Goal: Task Accomplishment & Management: Complete application form

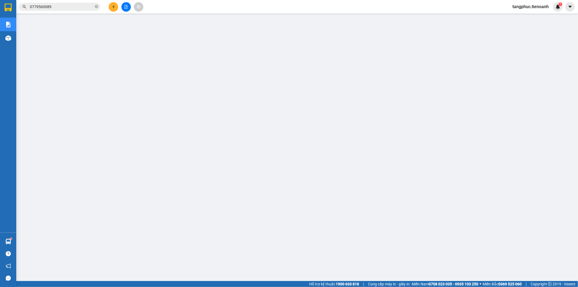
click at [115, 8] on button at bounding box center [113, 6] width 9 height 9
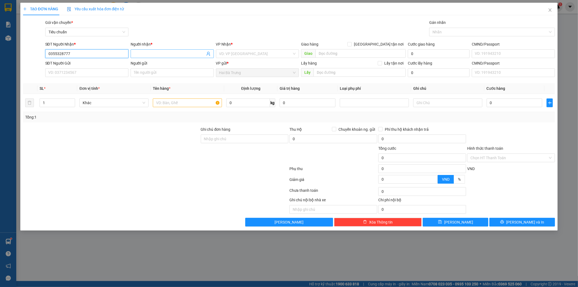
type input "0355328777"
click at [163, 54] on input "Người nhận *" at bounding box center [169, 54] width 71 height 6
type input "C Yến"
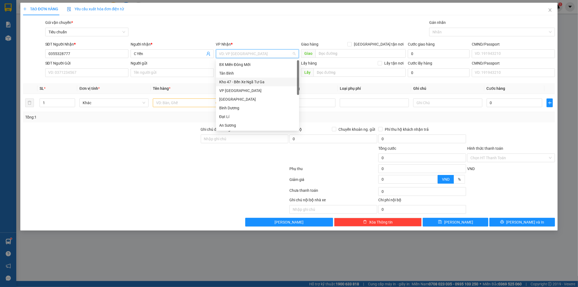
click at [239, 79] on div "Kho 47 - Bến Xe Ngã Tư Ga" at bounding box center [257, 82] width 77 height 6
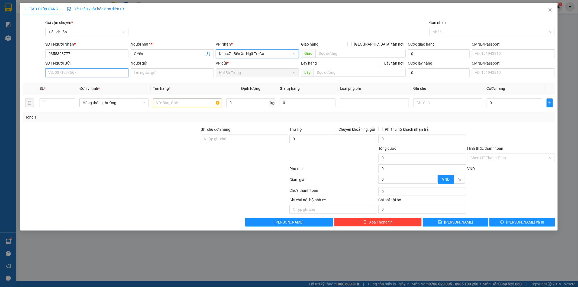
click at [57, 73] on input "SĐT Người Gửi" at bounding box center [86, 72] width 83 height 9
type input "0975814472"
click at [174, 73] on input "Người gửi" at bounding box center [172, 72] width 83 height 9
drag, startPoint x: 52, startPoint y: 53, endPoint x: 58, endPoint y: 53, distance: 5.4
click at [58, 53] on input "0355328777" at bounding box center [86, 53] width 83 height 9
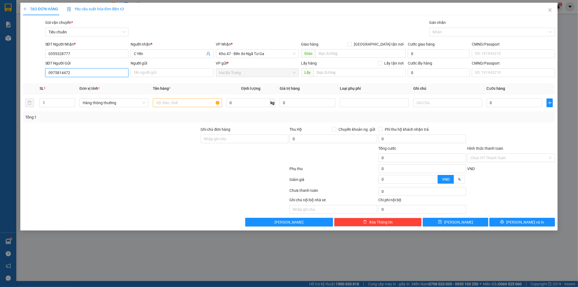
drag, startPoint x: 56, startPoint y: 72, endPoint x: 62, endPoint y: 73, distance: 6.2
click at [62, 73] on input "0975814472" at bounding box center [86, 72] width 83 height 9
click at [182, 76] on input "Người gửi" at bounding box center [172, 72] width 83 height 9
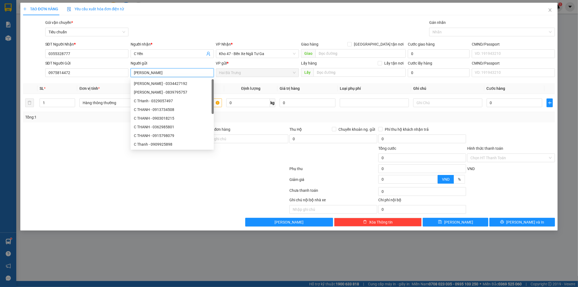
type input "[PERSON_NAME]"
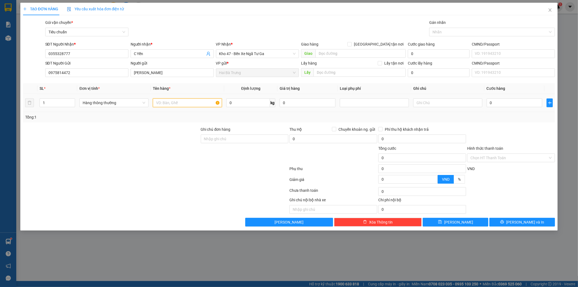
click at [198, 103] on input "text" at bounding box center [187, 102] width 69 height 9
click at [104, 105] on span "Hàng thông thường" at bounding box center [114, 103] width 63 height 8
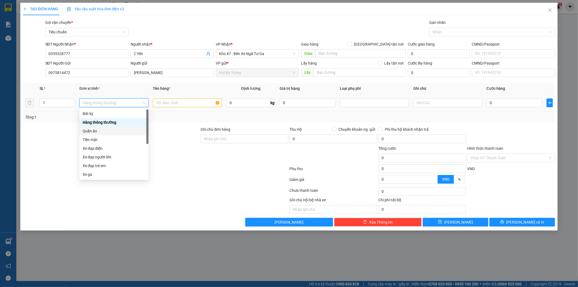
click at [117, 132] on div "Quần áo" at bounding box center [114, 131] width 63 height 6
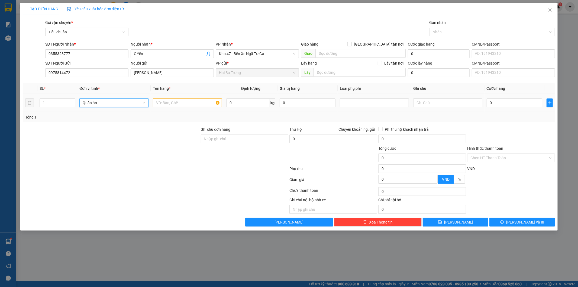
click at [196, 96] on td at bounding box center [187, 103] width 73 height 18
click at [196, 98] on input "text" at bounding box center [187, 102] width 69 height 9
click at [196, 101] on input "text" at bounding box center [187, 102] width 69 height 9
type input "Quần Áo"
click at [245, 103] on input "0" at bounding box center [248, 102] width 44 height 9
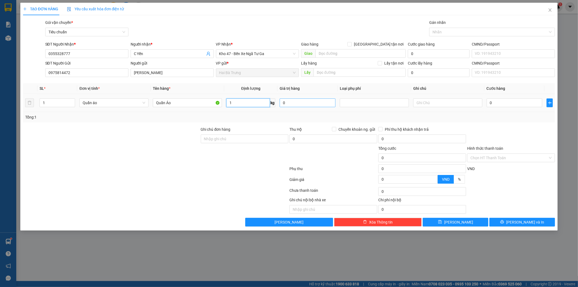
type input "1"
type input "30.000"
click at [386, 122] on div "Transit Pickup Surcharge Ids Transit Deliver Surcharge Ids Transit Deliver Surc…" at bounding box center [289, 123] width 532 height 207
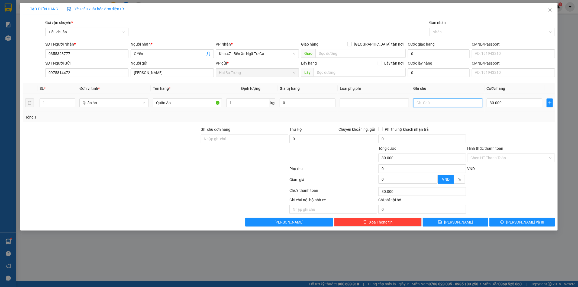
click at [427, 100] on input "text" at bounding box center [447, 102] width 69 height 9
type input "H BKDV"
click at [442, 117] on div "Tổng: 1" at bounding box center [289, 117] width 528 height 6
click at [506, 225] on button "[PERSON_NAME] và In" at bounding box center [522, 222] width 66 height 9
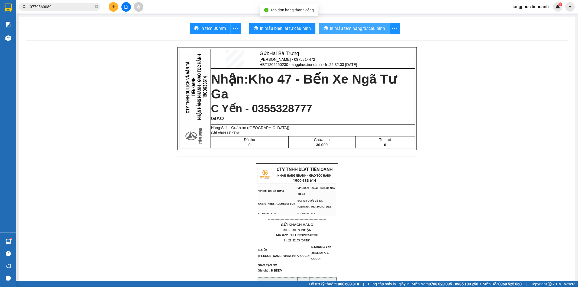
click at [347, 29] on span "In mẫu tem hàng tự cấu hình" at bounding box center [357, 28] width 55 height 7
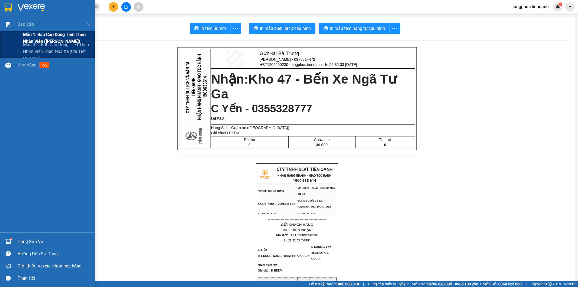
click at [60, 35] on span "Mẫu 1: Báo cáo dòng tiền theo nhân viên ([PERSON_NAME])" at bounding box center [57, 38] width 68 height 14
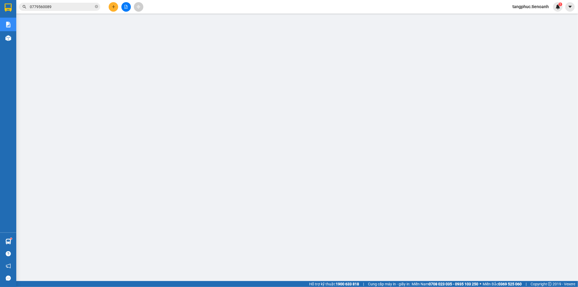
click at [529, 5] on span "tangphuc.tienoanh" at bounding box center [530, 6] width 45 height 7
click at [526, 17] on span "Đăng xuất" at bounding box center [533, 17] width 34 height 6
